Goal: Transaction & Acquisition: Purchase product/service

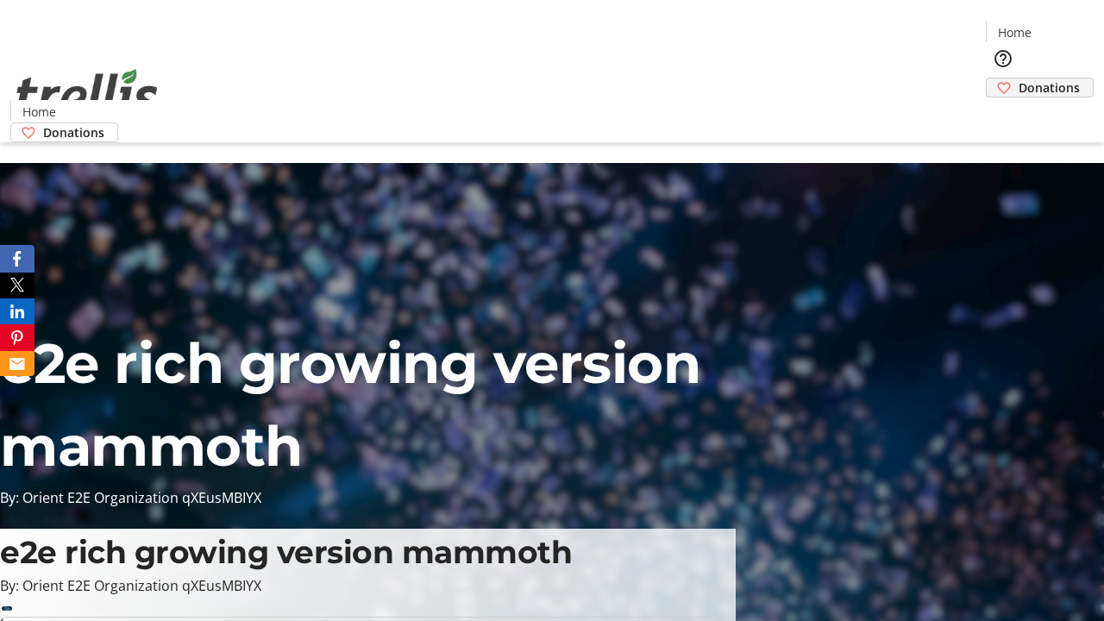
click at [1019, 78] on span "Donations" at bounding box center [1049, 87] width 61 height 18
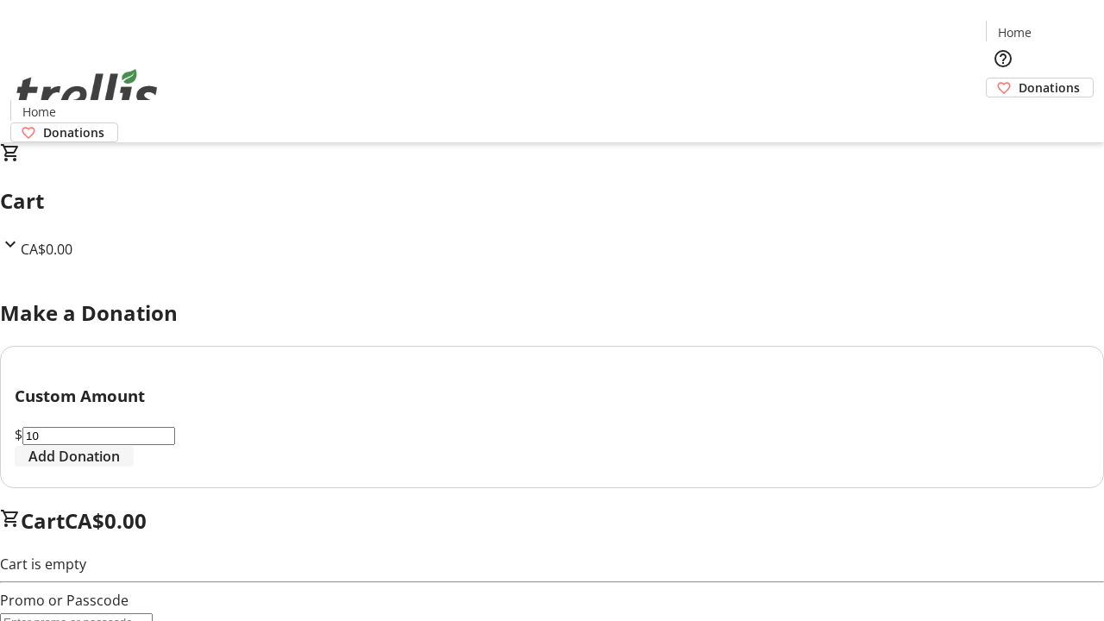
click at [120, 467] on span "Add Donation" at bounding box center [73, 456] width 91 height 21
